Goal: Task Accomplishment & Management: Use online tool/utility

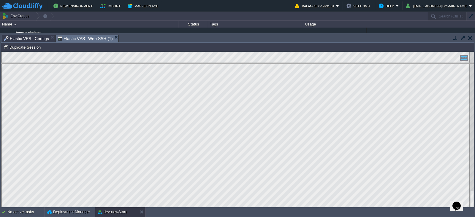
drag, startPoint x: 241, startPoint y: 40, endPoint x: 239, endPoint y: 139, distance: 98.8
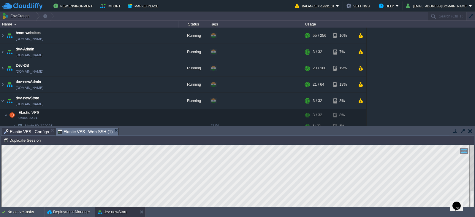
click at [239, 142] on td "Node ID: 222985 Duplicate Session" at bounding box center [238, 140] width 472 height 7
click at [3, 34] on img at bounding box center [2, 36] width 5 height 16
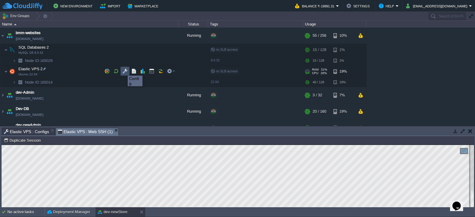
click at [123, 70] on button "button" at bounding box center [124, 71] width 5 height 5
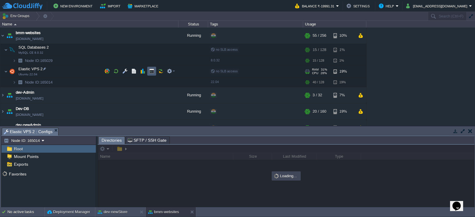
click at [154, 75] on td at bounding box center [151, 71] width 9 height 9
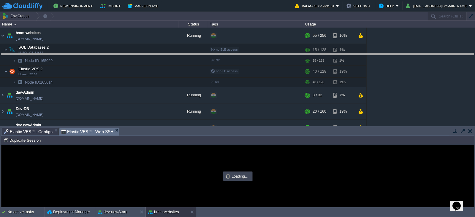
drag, startPoint x: 137, startPoint y: 130, endPoint x: 109, endPoint y: 55, distance: 79.4
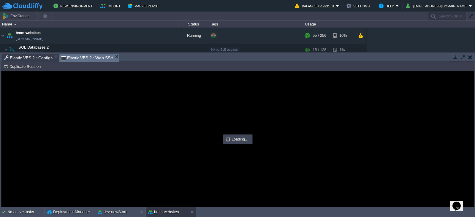
type input "#000000"
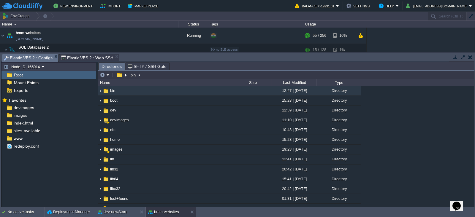
click at [45, 57] on span "Elastic VPS 2 : Configs" at bounding box center [28, 57] width 49 height 7
click at [19, 141] on div "www" at bounding box center [48, 139] width 94 height 8
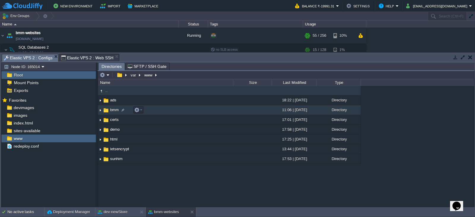
click at [102, 110] on img at bounding box center [100, 110] width 5 height 9
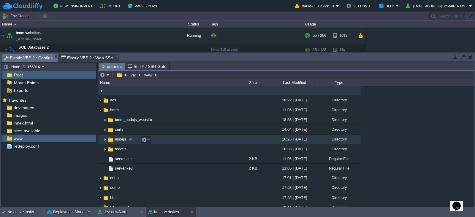
click at [103, 141] on img at bounding box center [105, 139] width 5 height 9
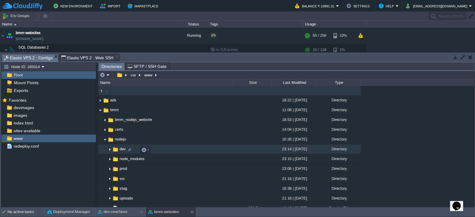
click at [109, 149] on img at bounding box center [109, 149] width 5 height 9
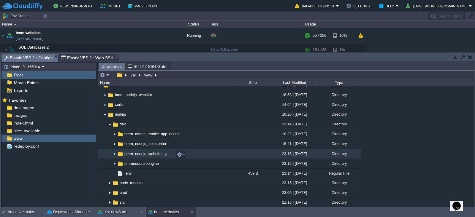
scroll to position [25, 0]
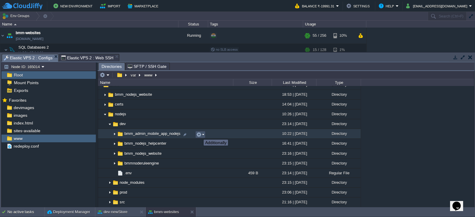
click at [199, 134] on button "button" at bounding box center [198, 134] width 5 height 5
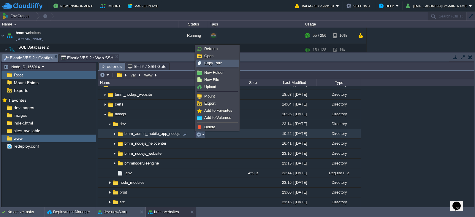
click at [217, 65] on span "Copy Path" at bounding box center [213, 63] width 18 height 4
type textarea "/var/www/bmm/nodejs/dev/bmm_admin_mobile_app_nodejs"
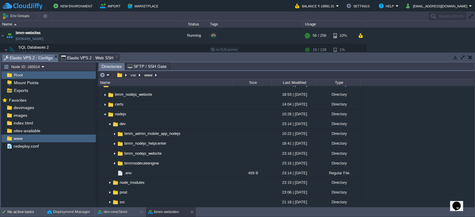
click at [92, 58] on span "Elastic VPS 2 : Web SSH" at bounding box center [87, 57] width 52 height 7
